Goal: Information Seeking & Learning: Find specific fact

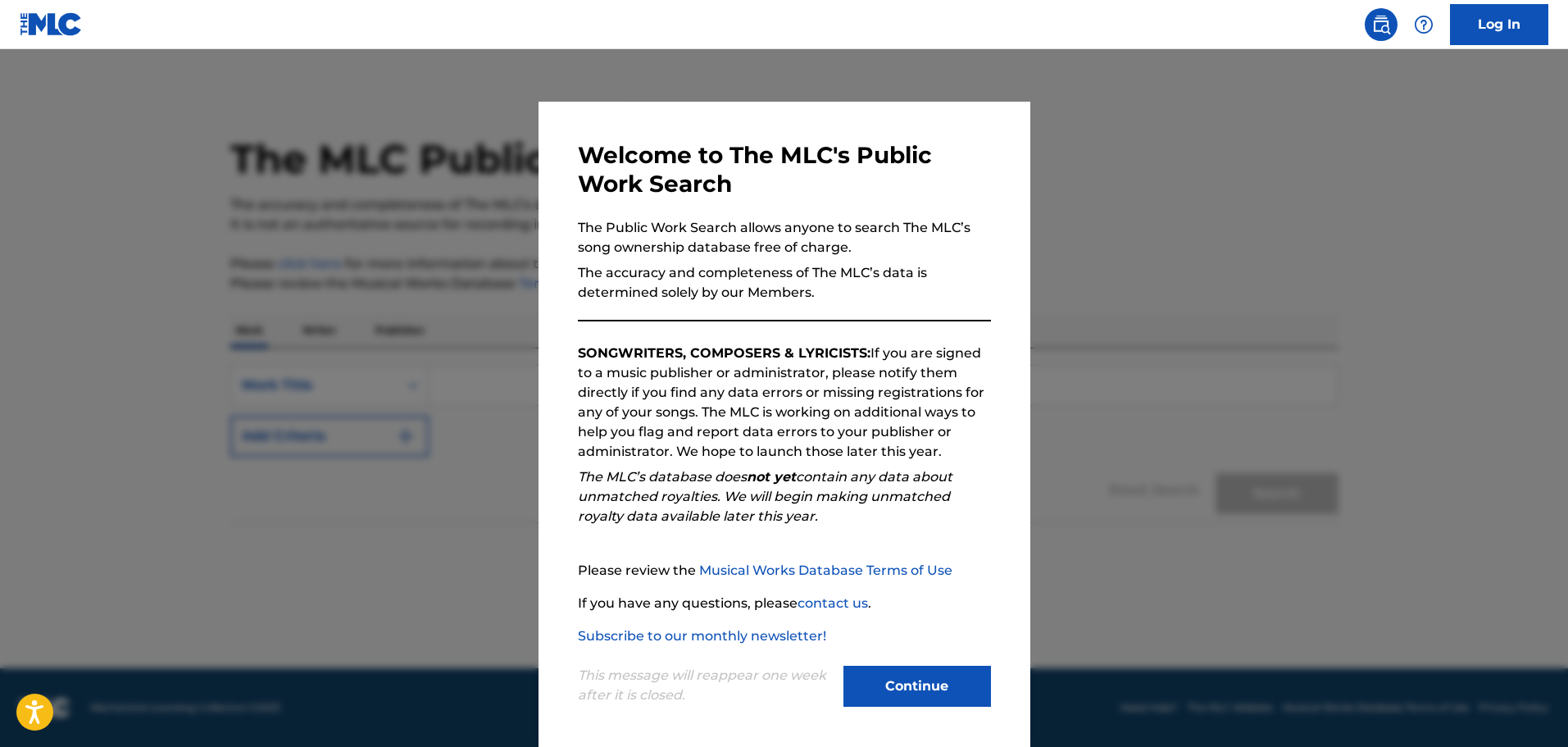
click at [940, 704] on button "Continue" at bounding box center [917, 686] width 147 height 41
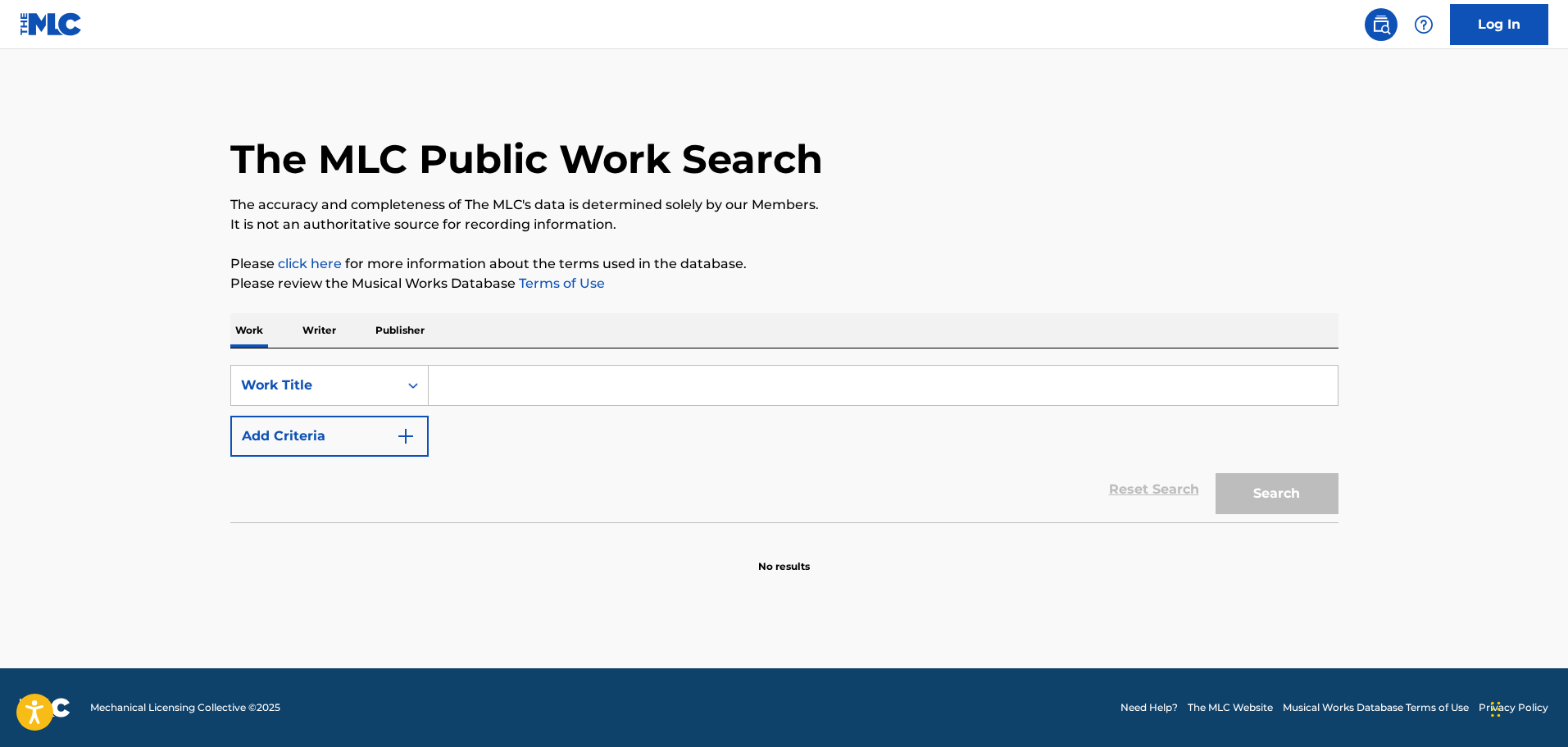
click at [564, 383] on input "Search Form" at bounding box center [883, 385] width 909 height 40
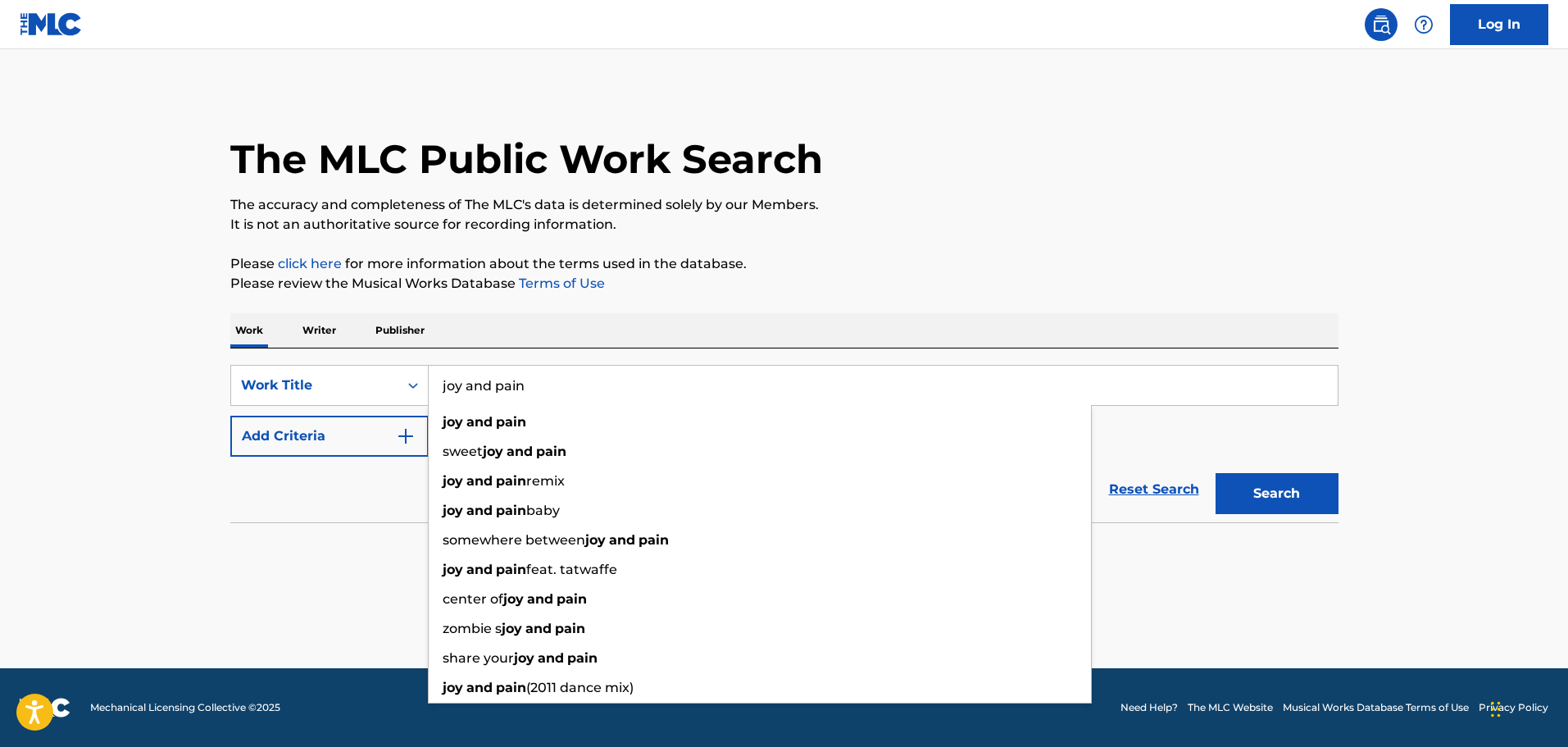
type input "joy and pain"
click at [342, 431] on button "Add Criteria" at bounding box center [330, 435] width 198 height 41
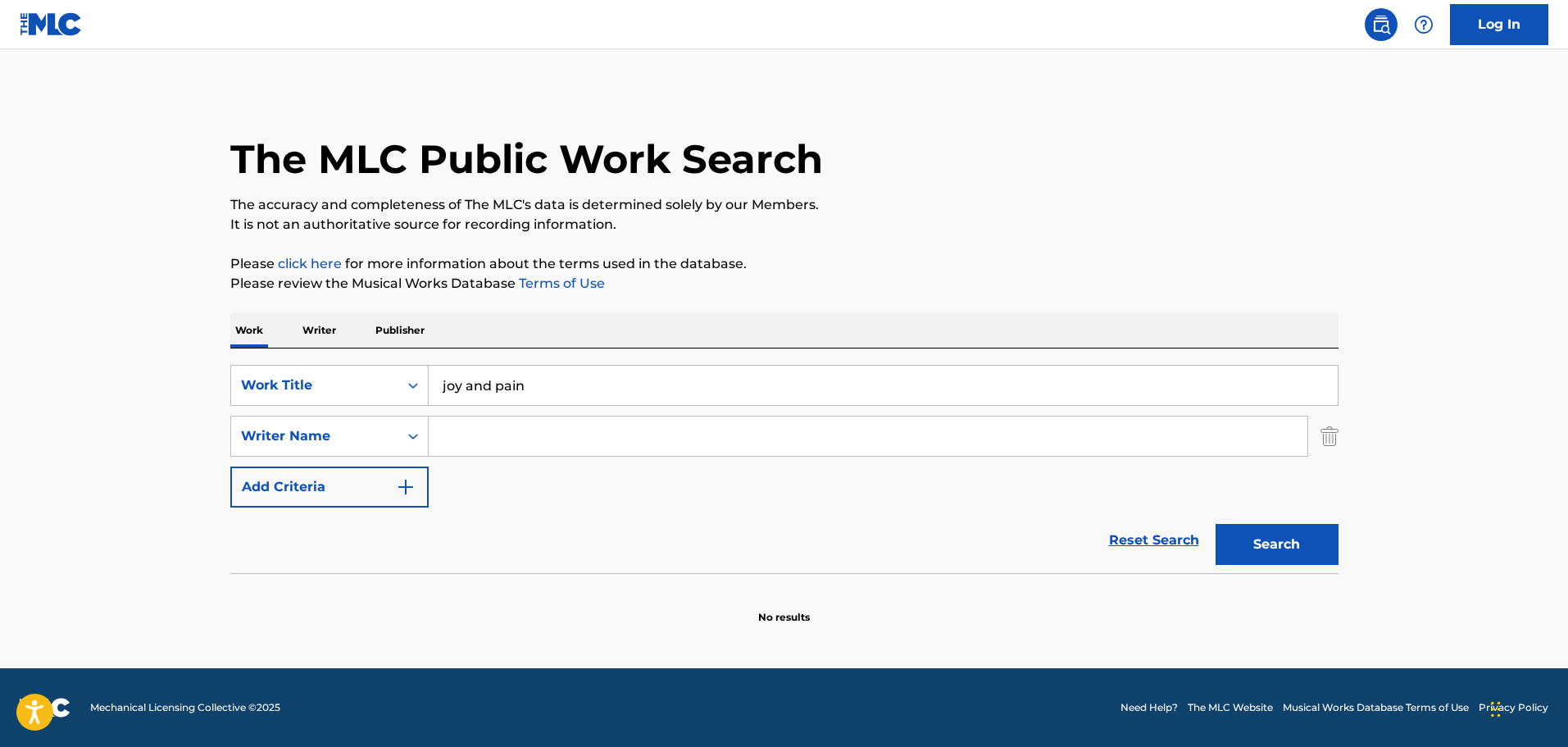
click at [506, 431] on input "Search Form" at bounding box center [868, 436] width 878 height 40
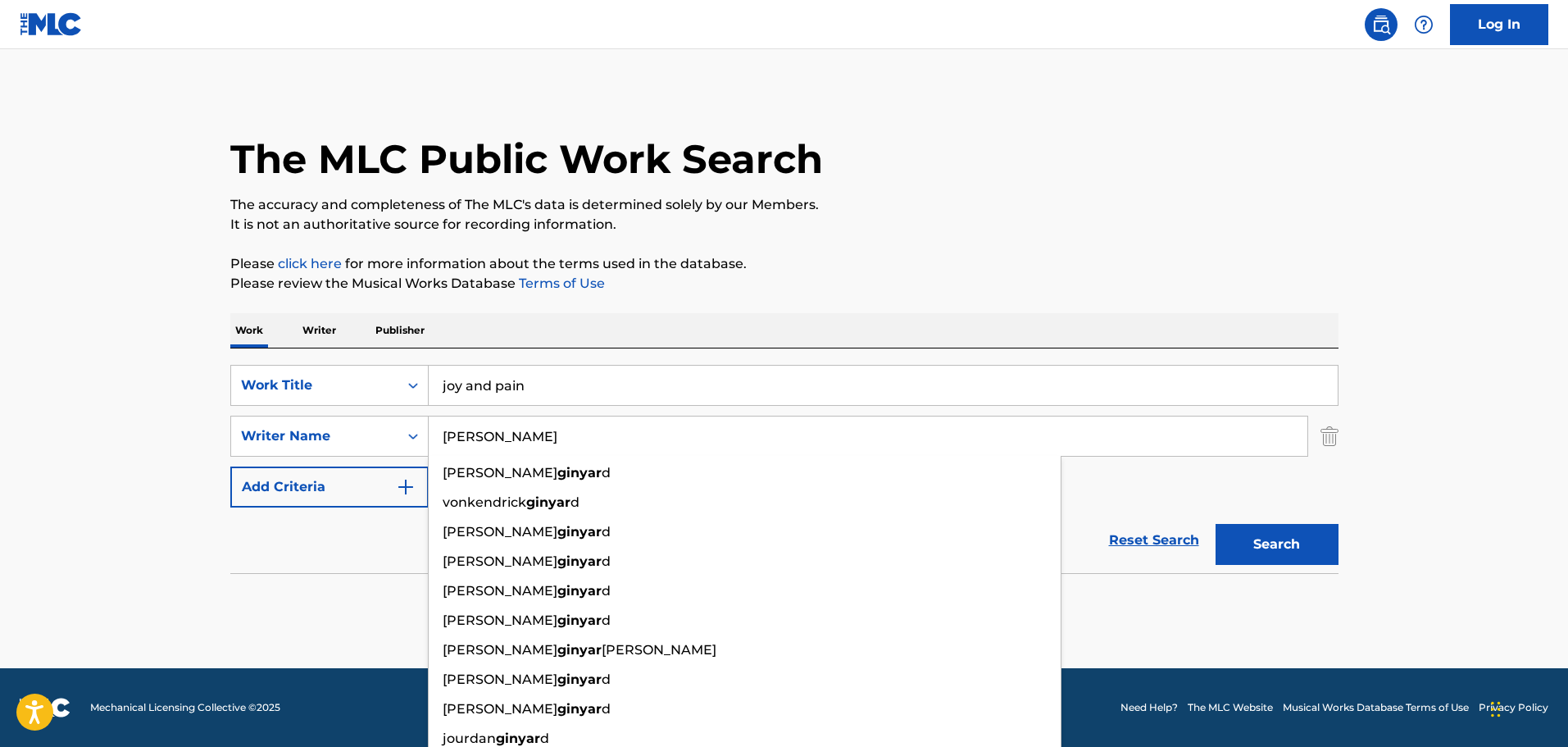
type input "[PERSON_NAME]"
click at [1216, 524] on button "Search" at bounding box center [1277, 544] width 123 height 41
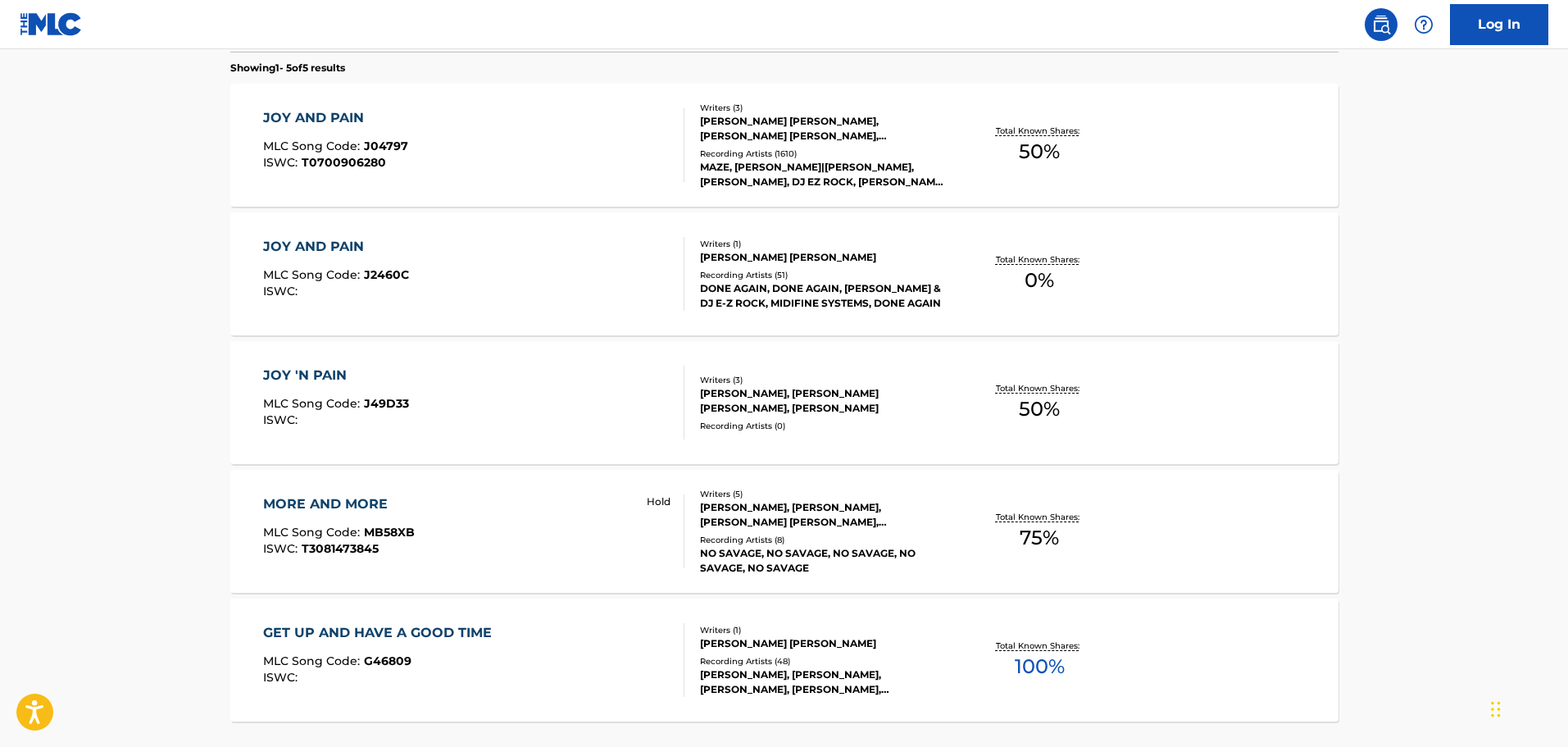
scroll to position [492, 0]
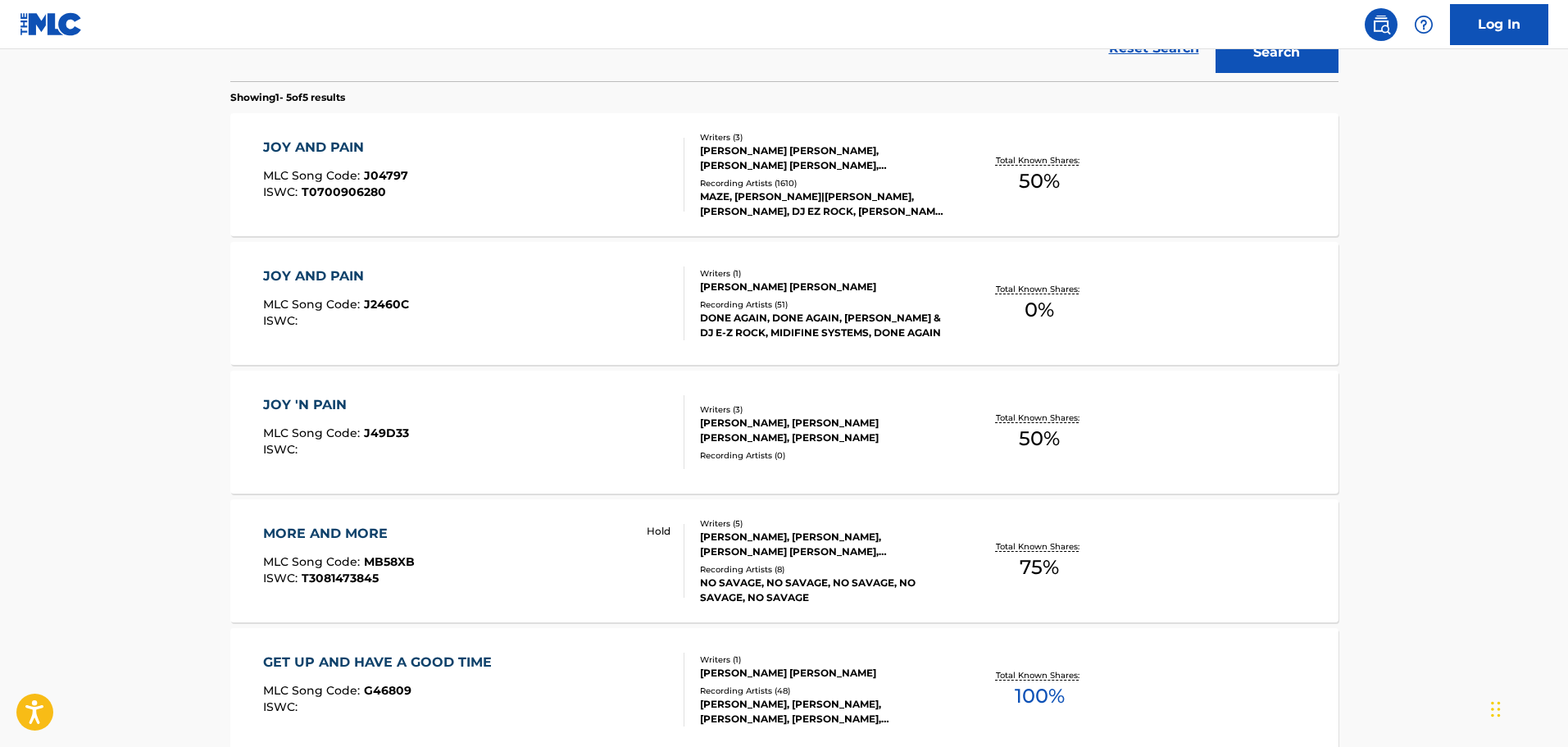
click at [634, 163] on div "JOY AND PAIN MLC Song Code : J04797 ISWC : T0700906280" at bounding box center [474, 175] width 421 height 74
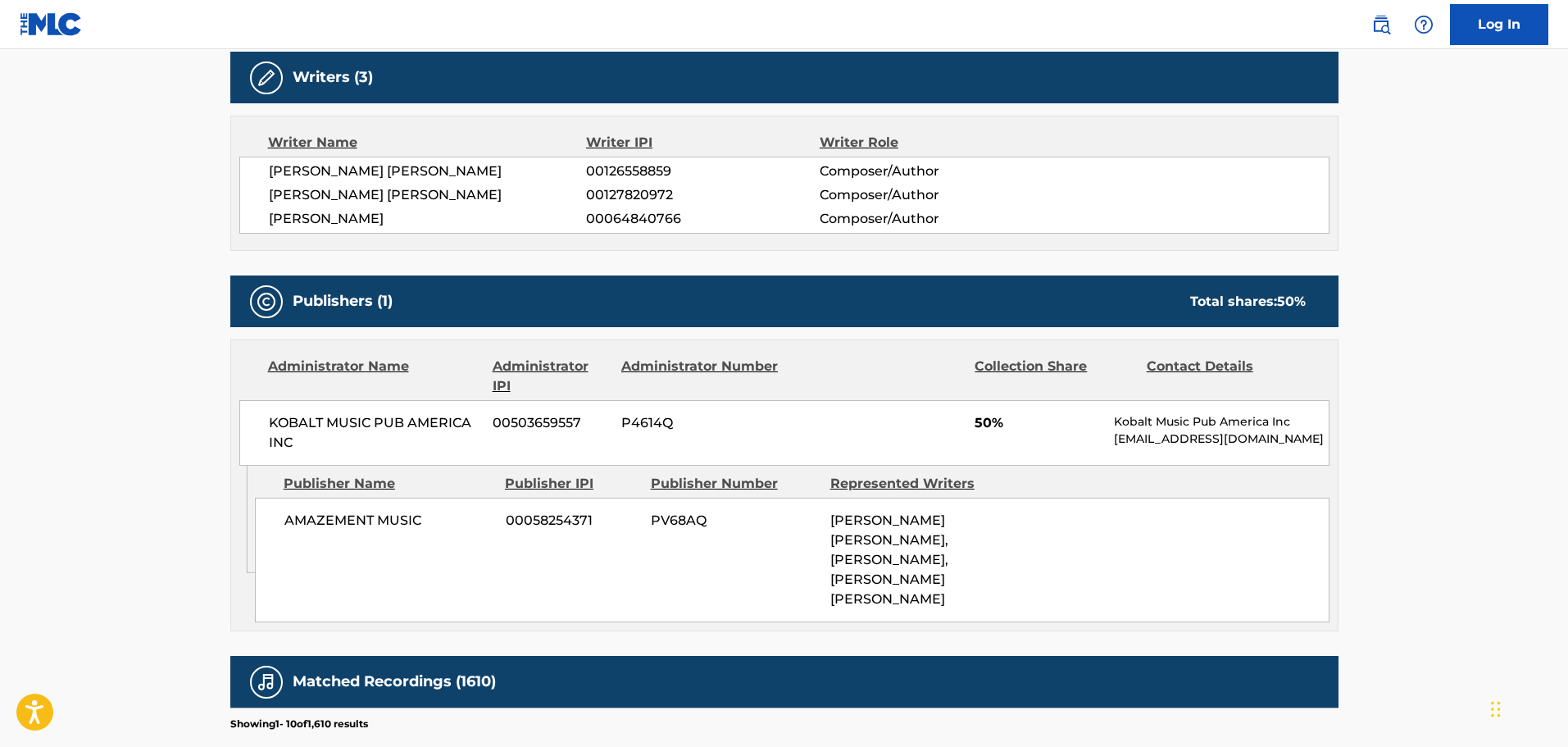
scroll to position [655, 0]
